Goal: Check status: Check status

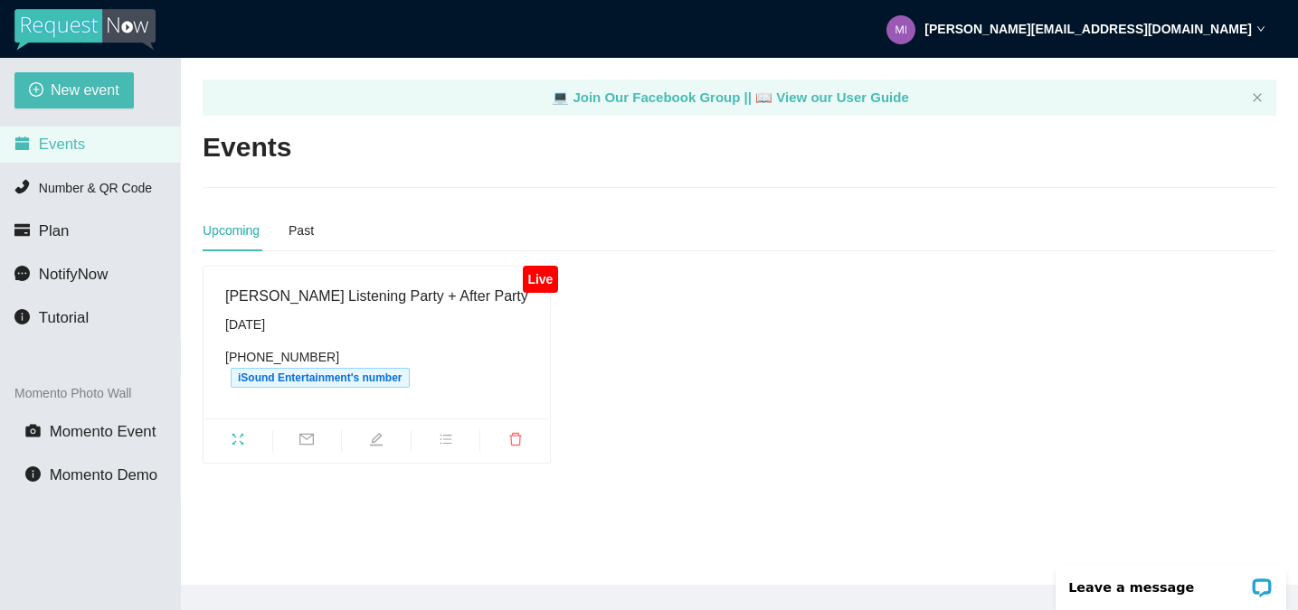
click at [246, 432] on span "fullscreen" at bounding box center [237, 442] width 69 height 20
click at [250, 432] on span "fullscreen" at bounding box center [237, 442] width 69 height 20
